Goal: Task Accomplishment & Management: Manage account settings

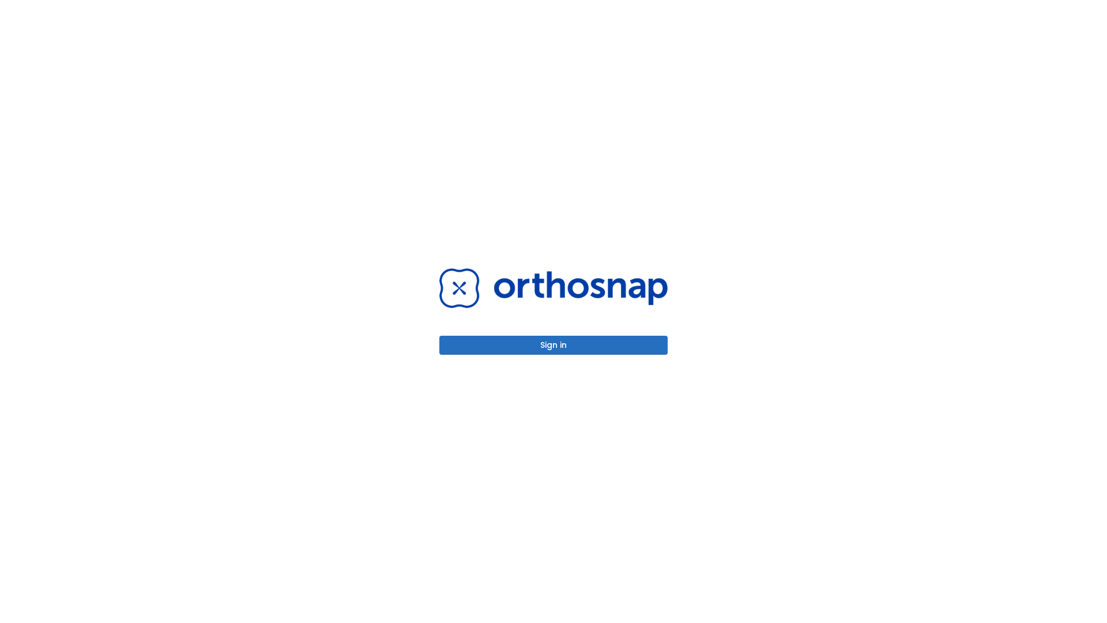
click at [553, 345] on button "Sign in" at bounding box center [553, 345] width 228 height 19
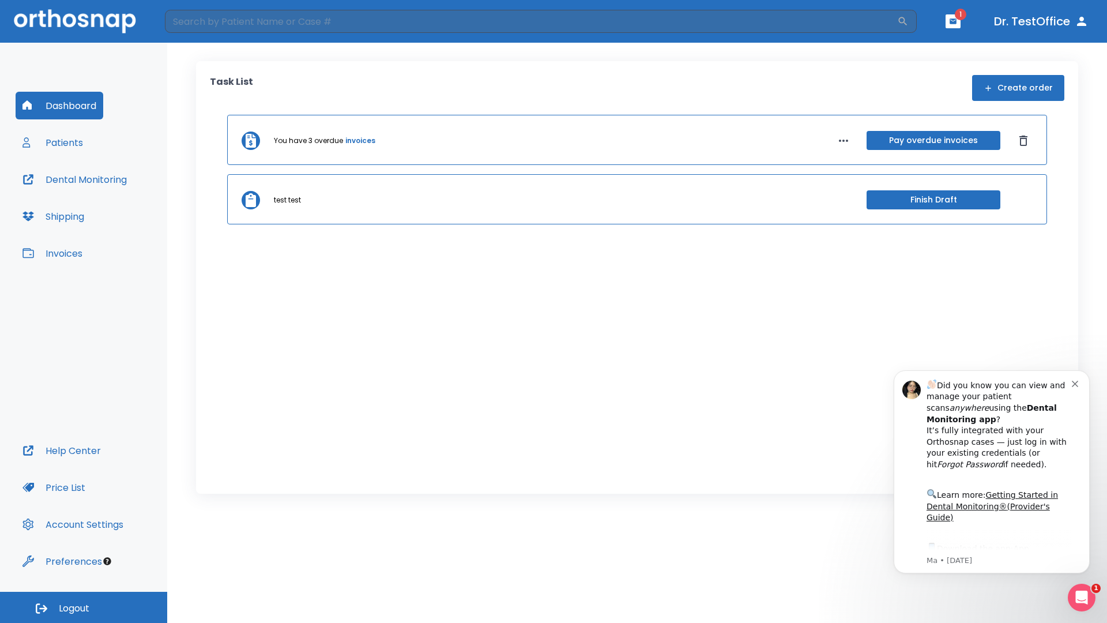
click at [84, 607] on span "Logout" at bounding box center [74, 608] width 31 height 13
